Goal: Transaction & Acquisition: Purchase product/service

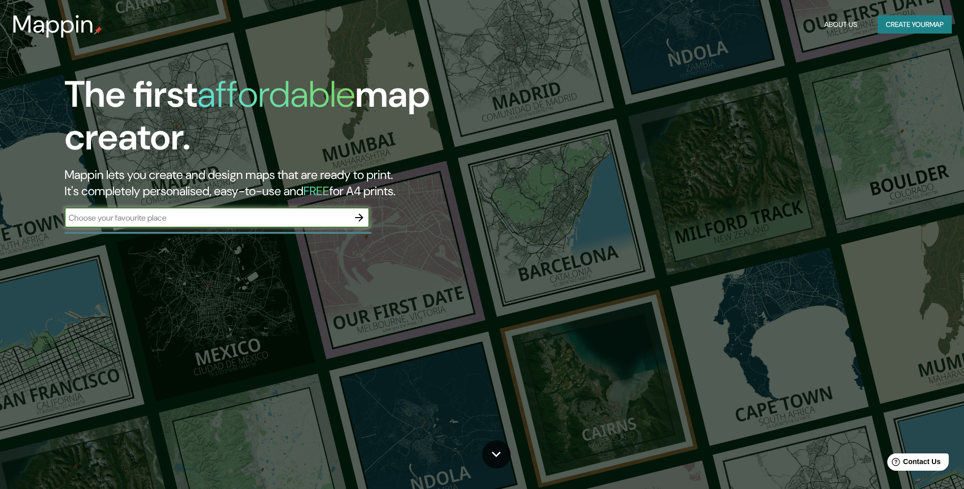
click at [155, 218] on input "text" at bounding box center [207, 218] width 285 height 12
type input "[GEOGRAPHIC_DATA]"
click at [361, 217] on icon "button" at bounding box center [359, 217] width 8 height 8
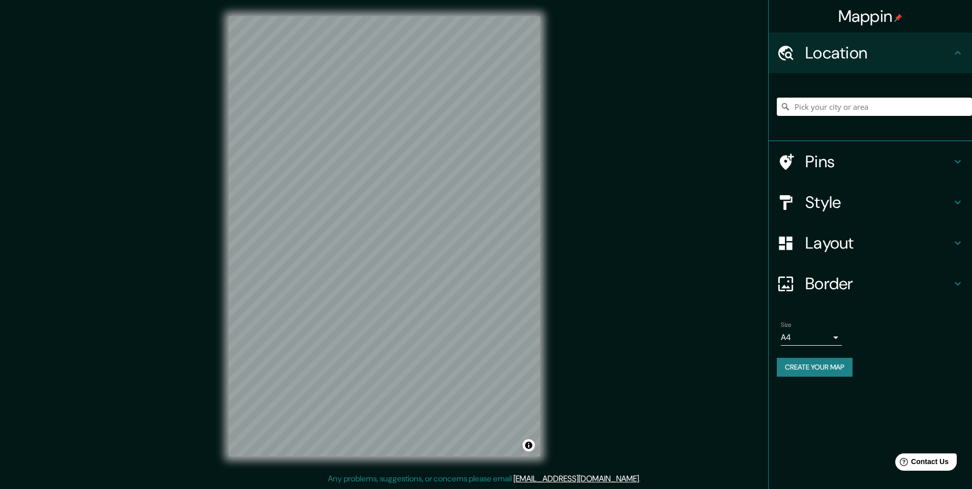
click at [836, 106] on input "Pick your city or area" at bounding box center [873, 107] width 195 height 18
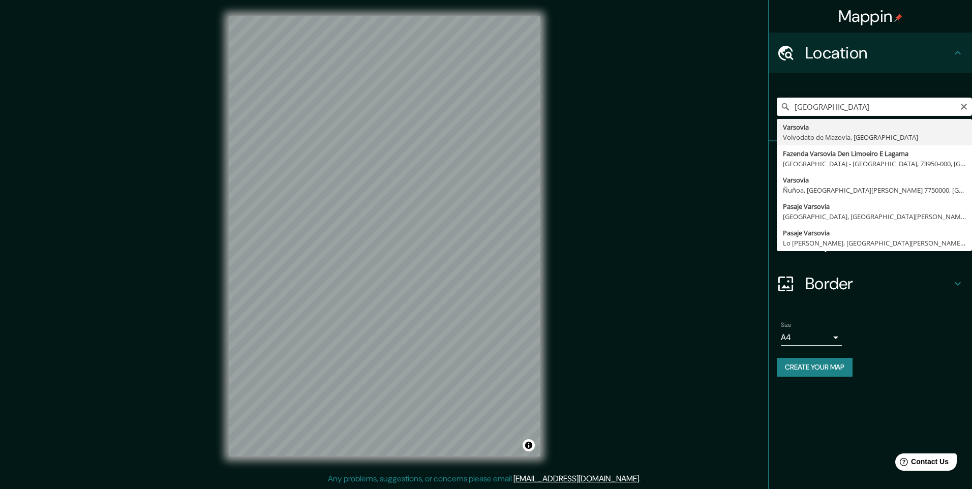
type input "Varsovia, Voivodato de Mazovia, [GEOGRAPHIC_DATA]"
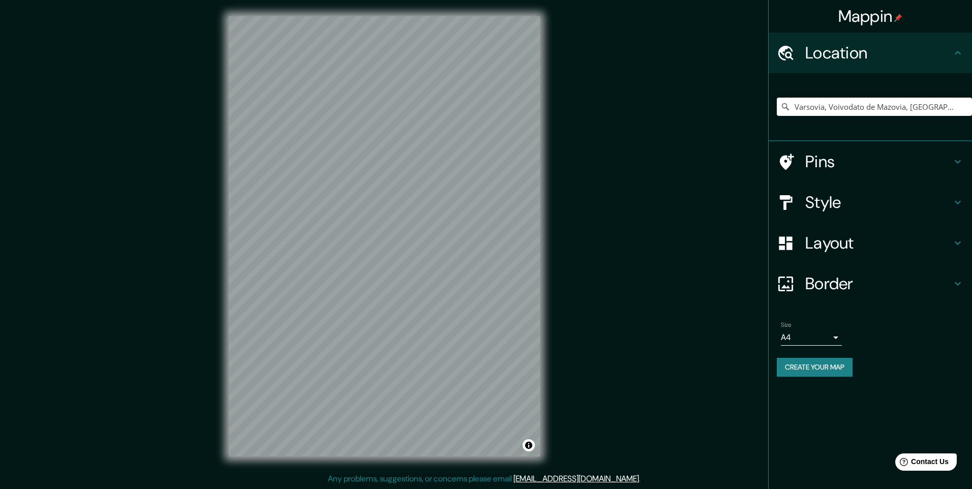
click at [958, 277] on icon at bounding box center [957, 283] width 12 height 12
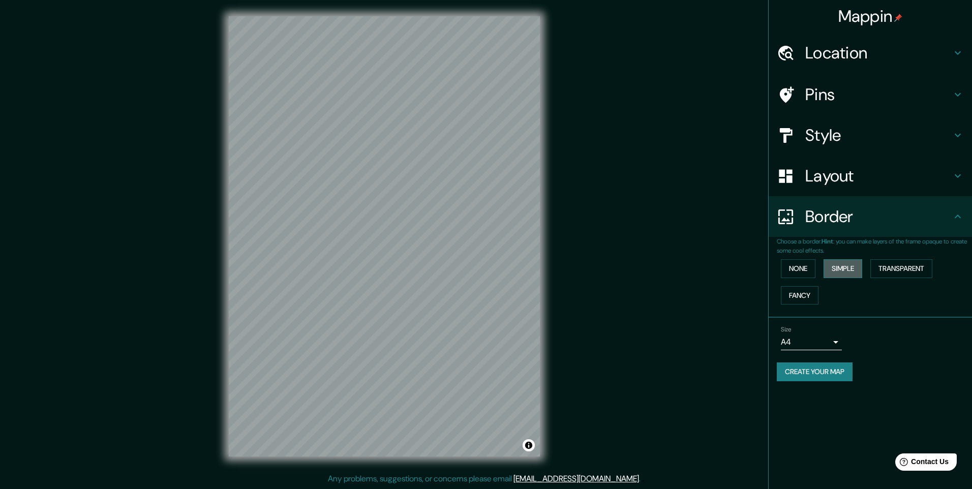
click at [858, 266] on button "Simple" at bounding box center [842, 268] width 39 height 19
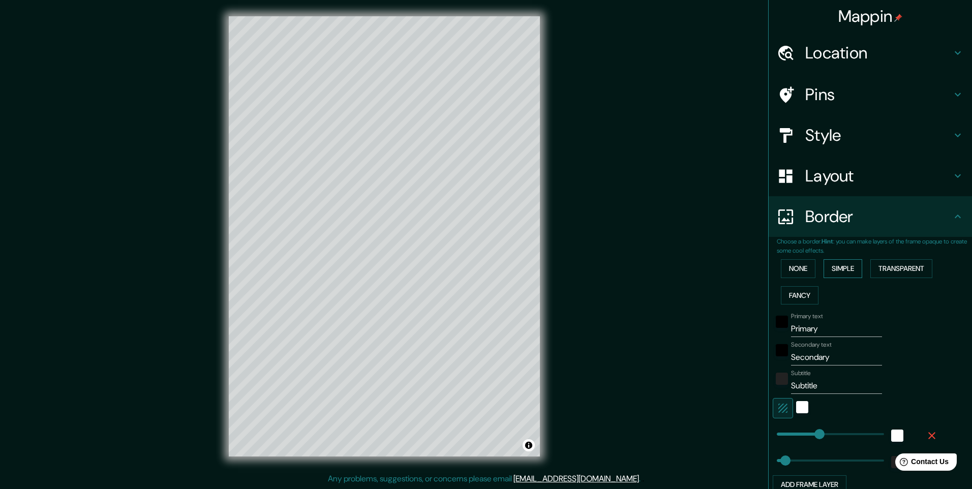
click at [843, 269] on button "Simple" at bounding box center [842, 268] width 39 height 19
type input "245"
type input "49"
click at [800, 274] on button "None" at bounding box center [797, 268] width 35 height 19
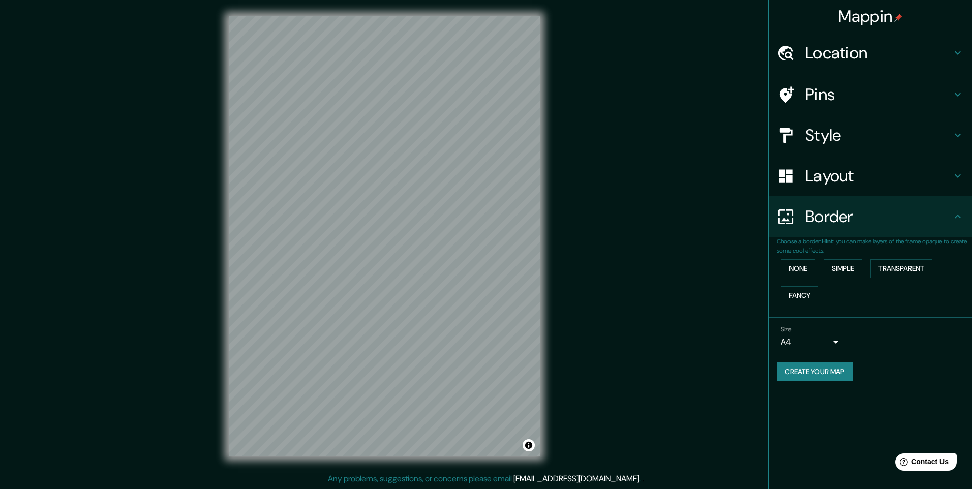
click at [958, 96] on icon at bounding box center [957, 95] width 6 height 4
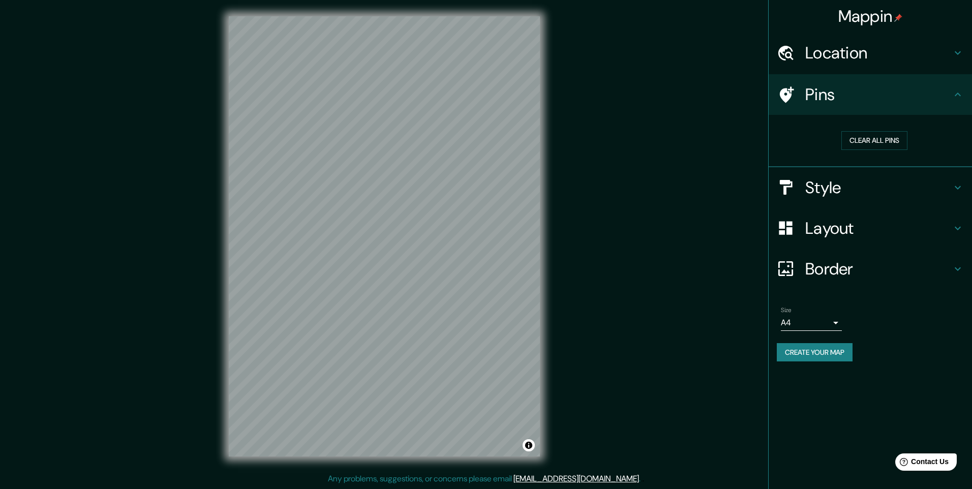
click at [838, 98] on h4 "Pins" at bounding box center [878, 94] width 146 height 20
click at [849, 57] on h4 "Location" at bounding box center [878, 53] width 146 height 20
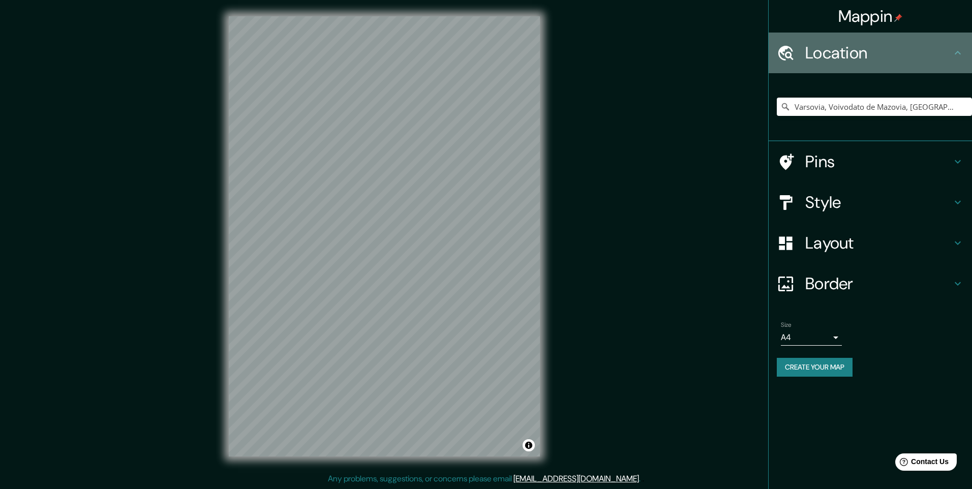
click at [849, 54] on h4 "Location" at bounding box center [878, 53] width 146 height 20
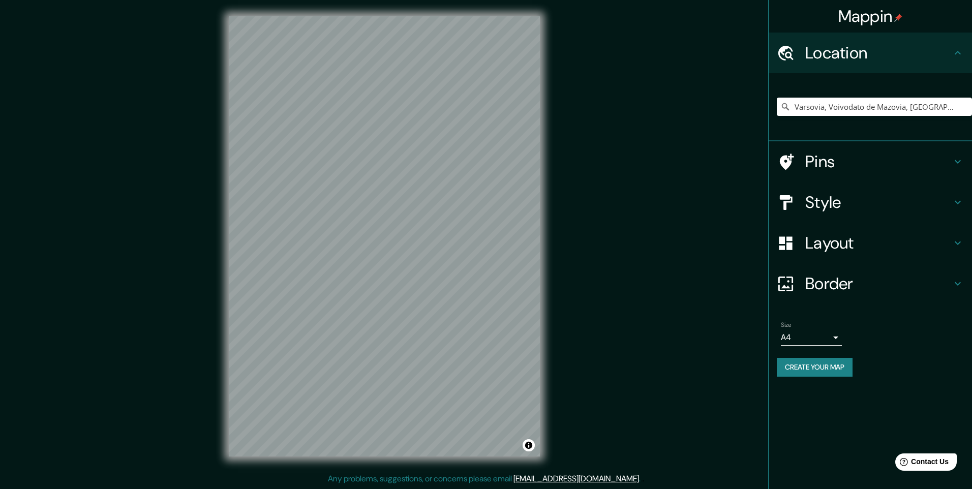
click at [835, 206] on h4 "Style" at bounding box center [878, 202] width 146 height 20
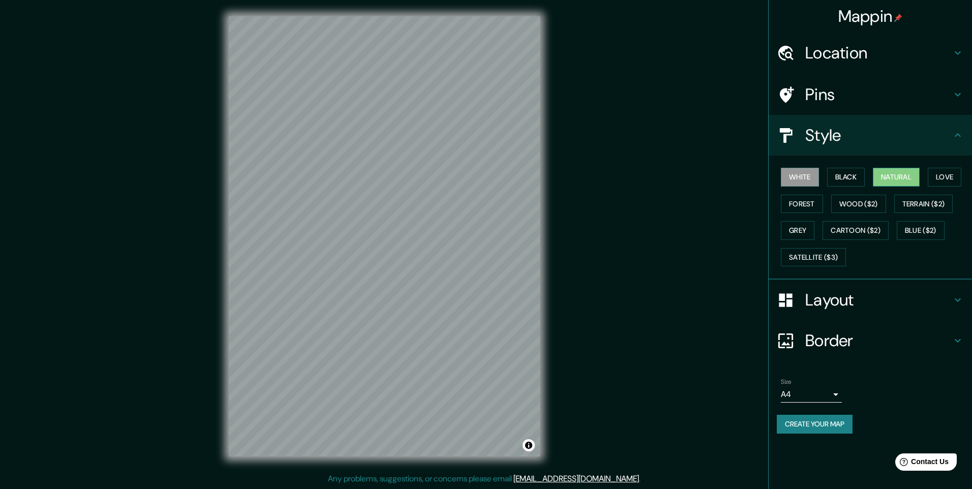
click at [892, 177] on button "Natural" at bounding box center [895, 177] width 47 height 19
click at [953, 176] on button "Love" at bounding box center [944, 177] width 34 height 19
click at [803, 207] on button "Forest" at bounding box center [801, 204] width 42 height 19
click at [848, 203] on button "Wood ($2)" at bounding box center [858, 204] width 55 height 19
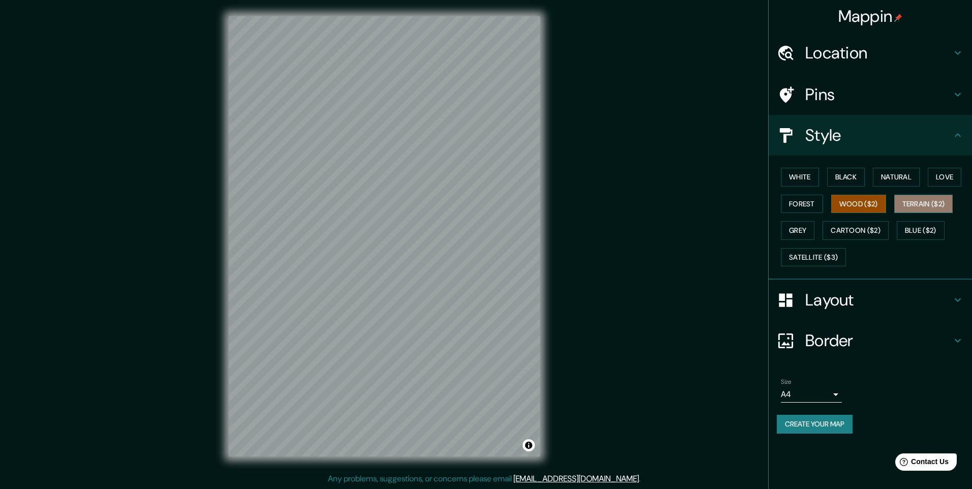
click at [913, 203] on button "Terrain ($2)" at bounding box center [923, 204] width 59 height 19
click at [803, 232] on button "Grey" at bounding box center [797, 230] width 34 height 19
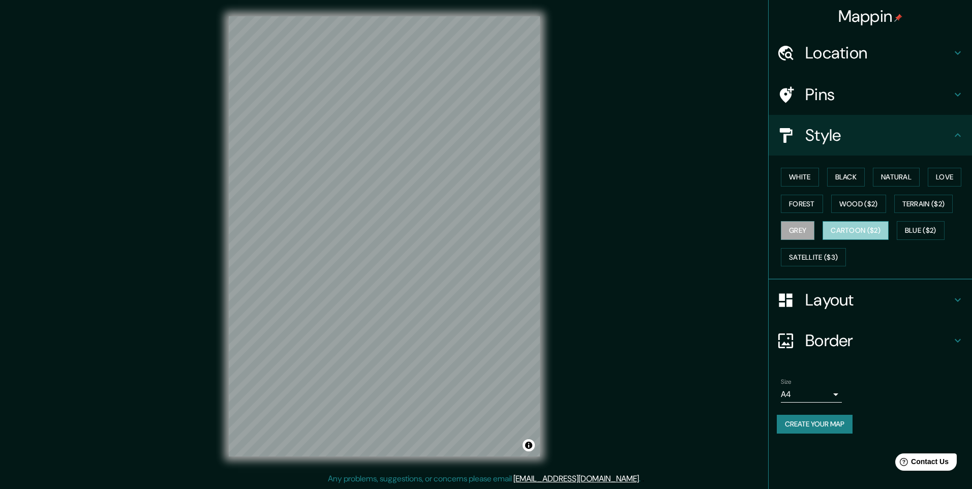
click at [848, 231] on button "Cartoon ($2)" at bounding box center [855, 230] width 66 height 19
click at [910, 230] on button "Blue ($2)" at bounding box center [920, 230] width 48 height 19
click at [798, 236] on button "Grey" at bounding box center [797, 230] width 34 height 19
click at [800, 183] on button "White" at bounding box center [799, 177] width 38 height 19
click at [840, 179] on button "Black" at bounding box center [846, 177] width 38 height 19
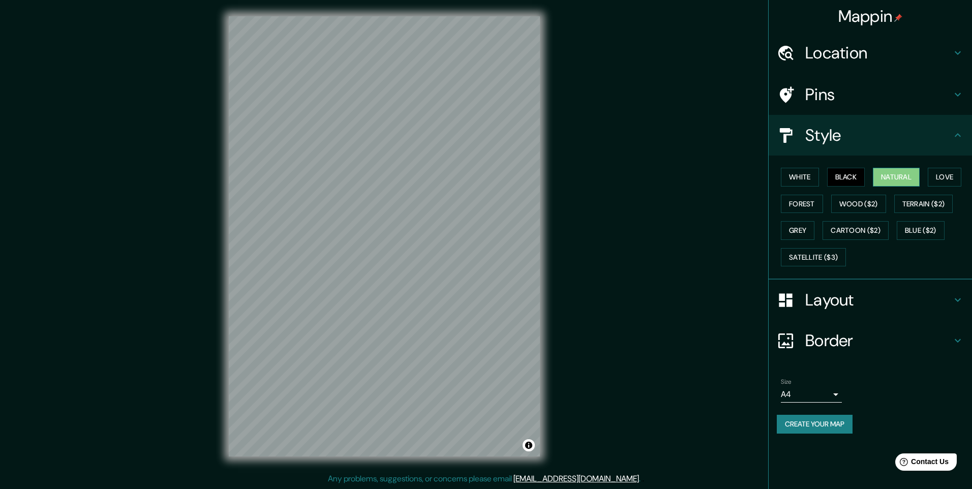
click at [886, 174] on button "Natural" at bounding box center [895, 177] width 47 height 19
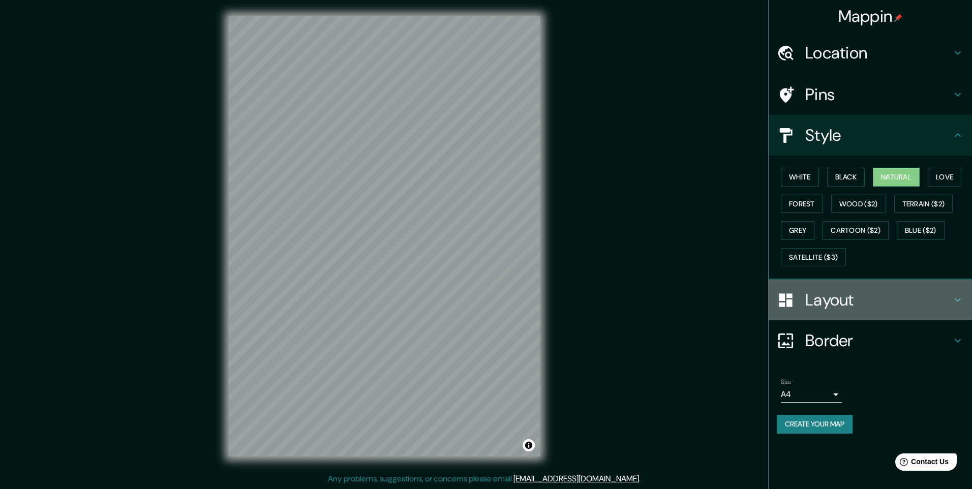
click at [954, 306] on div "Layout" at bounding box center [869, 299] width 203 height 41
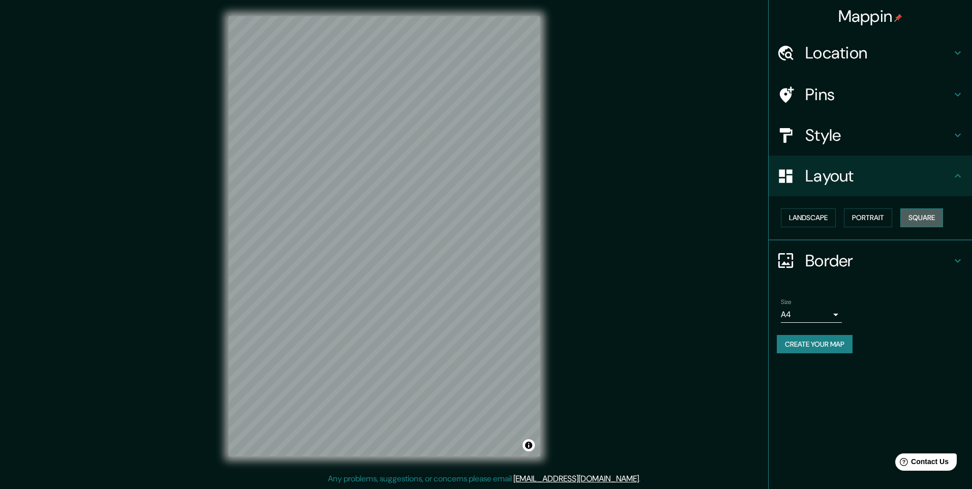
click at [920, 221] on button "Square" at bounding box center [921, 217] width 43 height 19
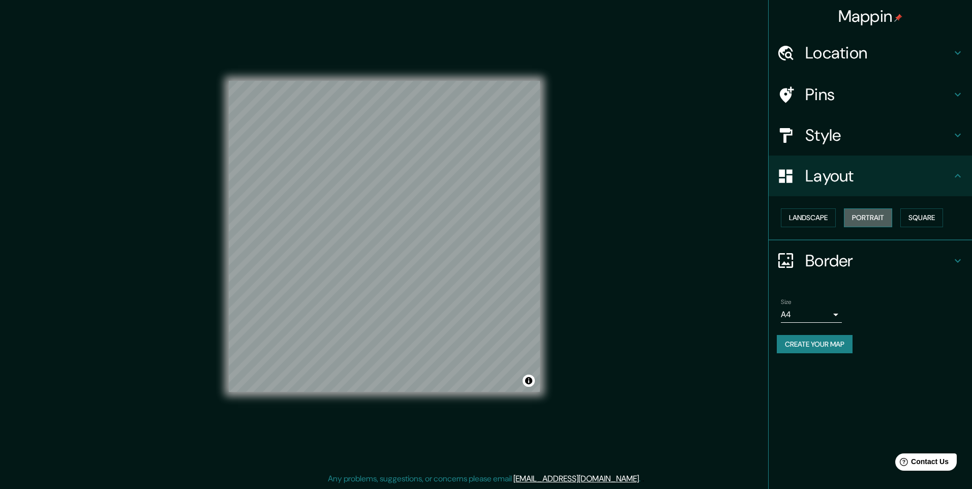
click at [871, 222] on button "Portrait" at bounding box center [867, 217] width 48 height 19
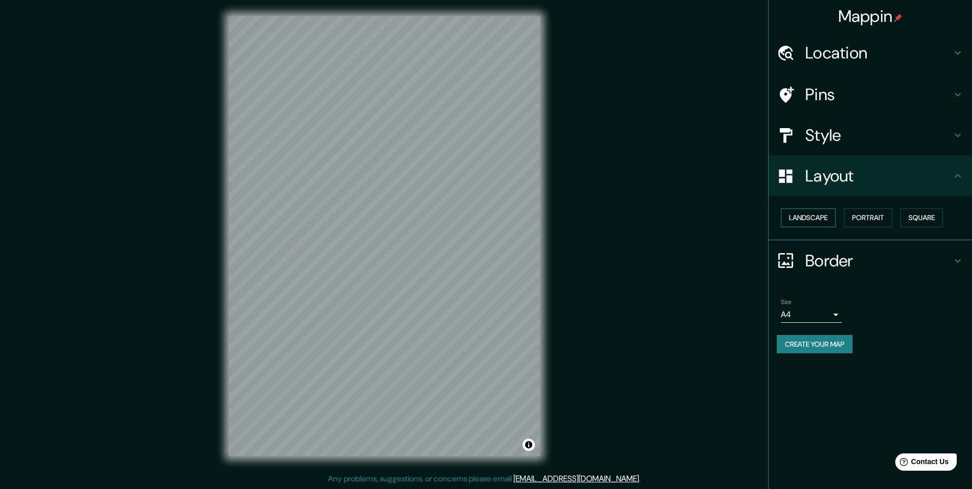
click at [802, 223] on button "Landscape" at bounding box center [807, 217] width 55 height 19
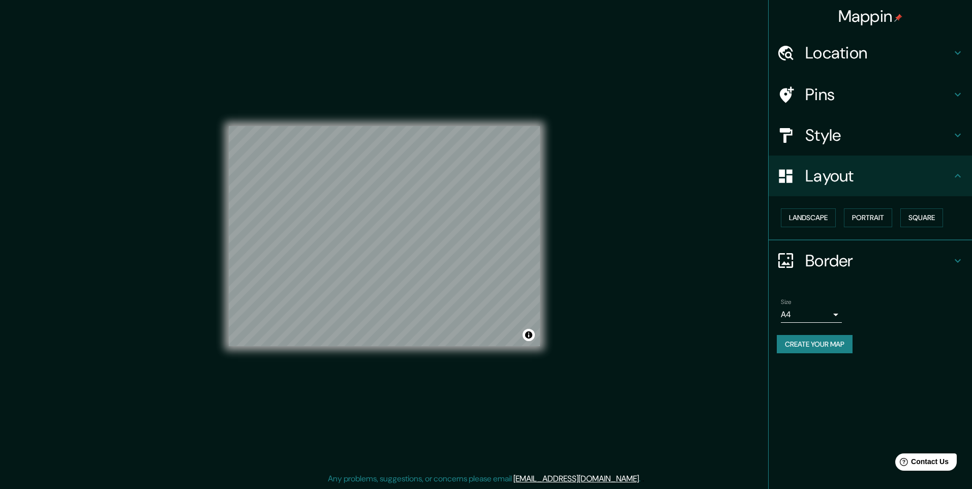
click at [835, 315] on body "Mappin Location [GEOGRAPHIC_DATA], Voivodato de Mazovia, [GEOGRAPHIC_DATA] Pins…" at bounding box center [486, 244] width 972 height 489
click at [796, 356] on li "A3" at bounding box center [810, 354] width 61 height 18
type input "a4"
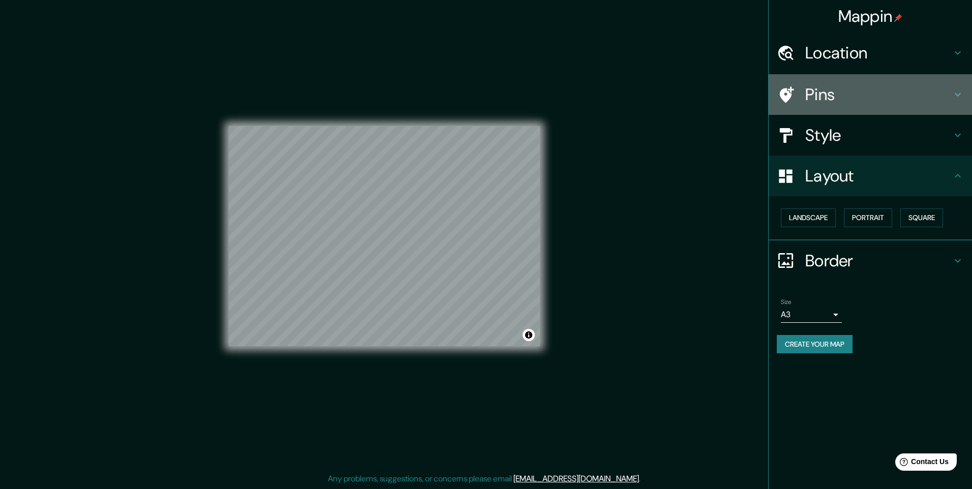
click at [836, 98] on h4 "Pins" at bounding box center [878, 94] width 146 height 20
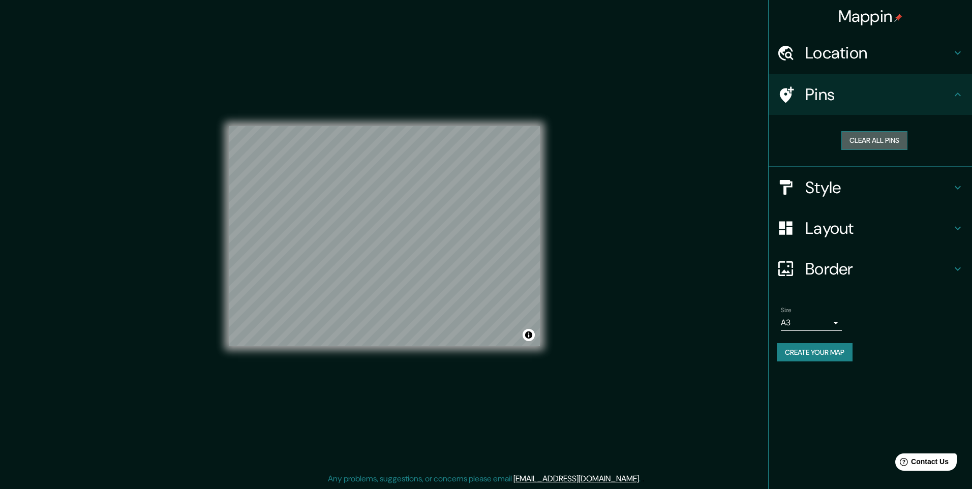
click at [872, 140] on button "Clear all pins" at bounding box center [874, 140] width 66 height 19
click at [846, 59] on h4 "Location" at bounding box center [878, 53] width 146 height 20
